Goal: Task Accomplishment & Management: Complete application form

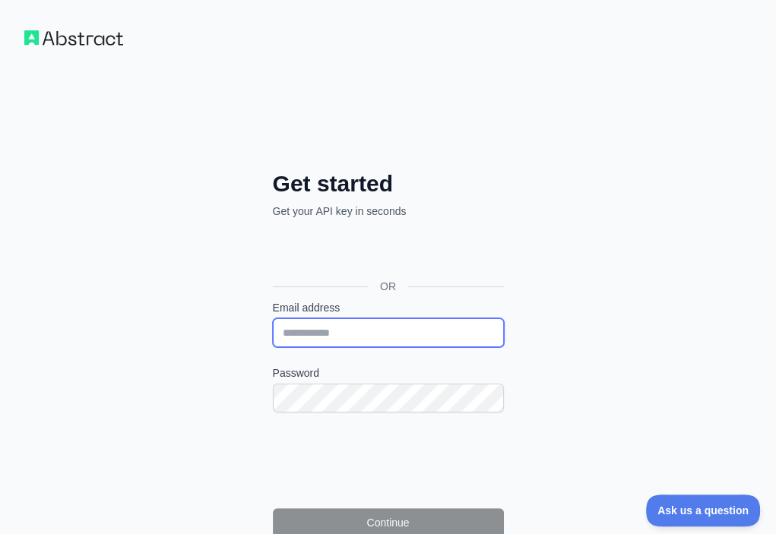
click at [273, 318] on input "Email address" at bounding box center [388, 332] width 231 height 29
paste input "**********"
type input "**********"
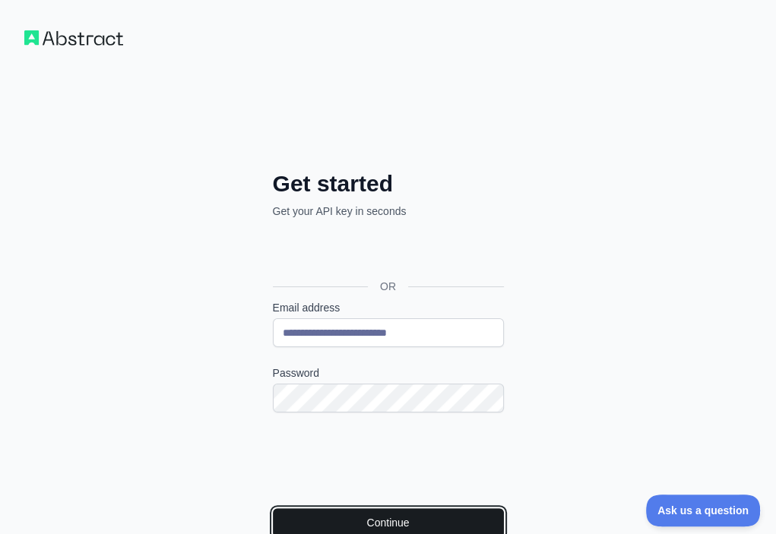
click at [273, 508] on button "Continue" at bounding box center [388, 522] width 231 height 29
